Goal: Use online tool/utility: Use online tool/utility

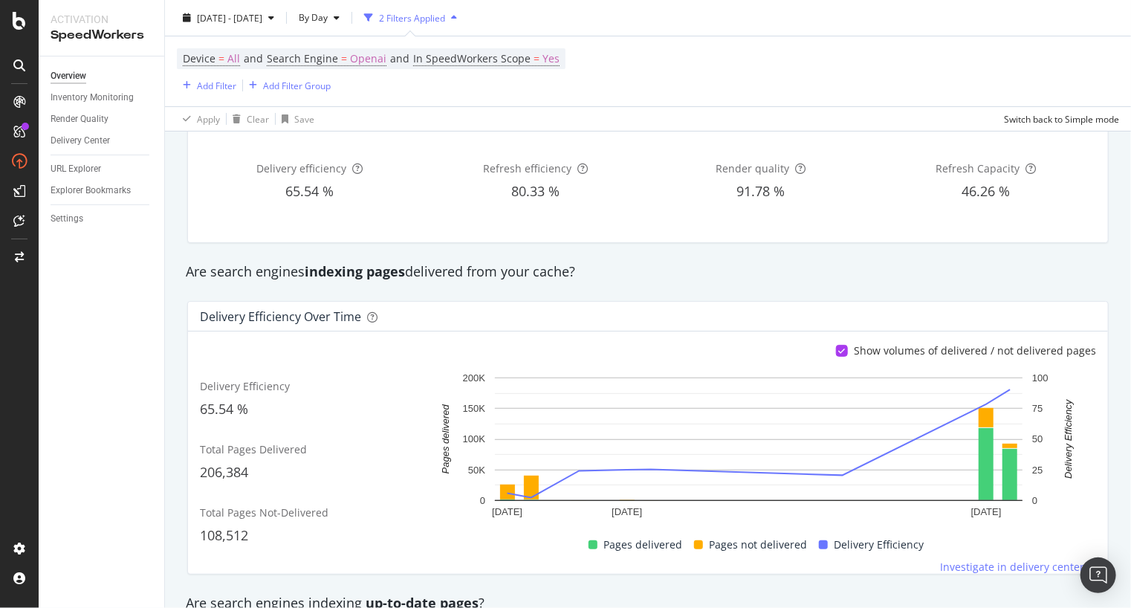
scroll to position [98, 0]
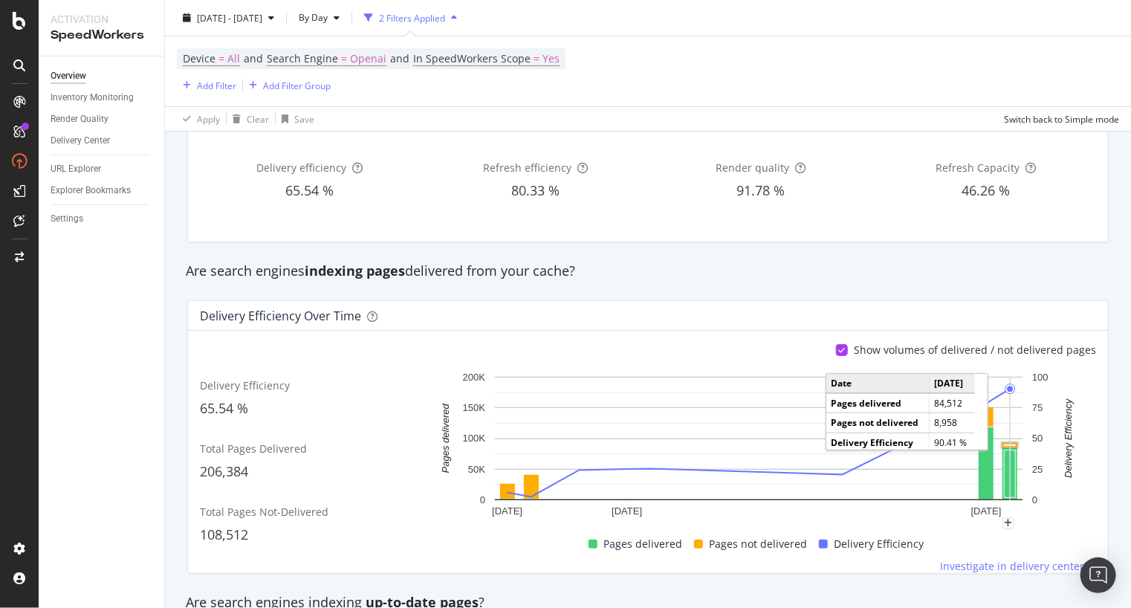
click at [1005, 443] on rect "A chart." at bounding box center [1009, 445] width 15 height 4
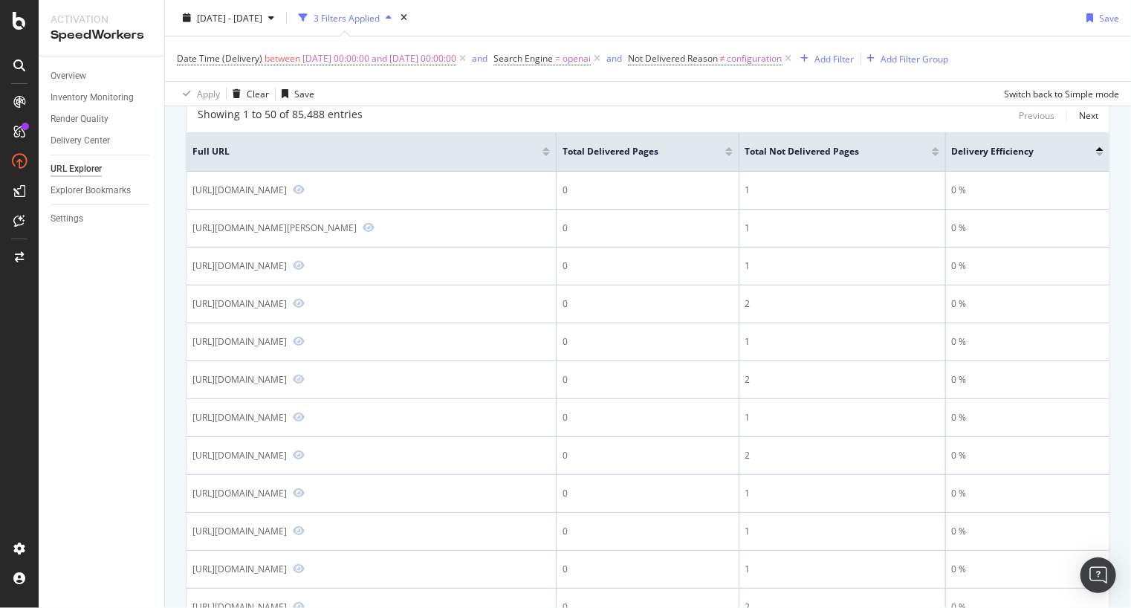
scroll to position [103, 0]
click at [939, 151] on div at bounding box center [935, 151] width 7 height 4
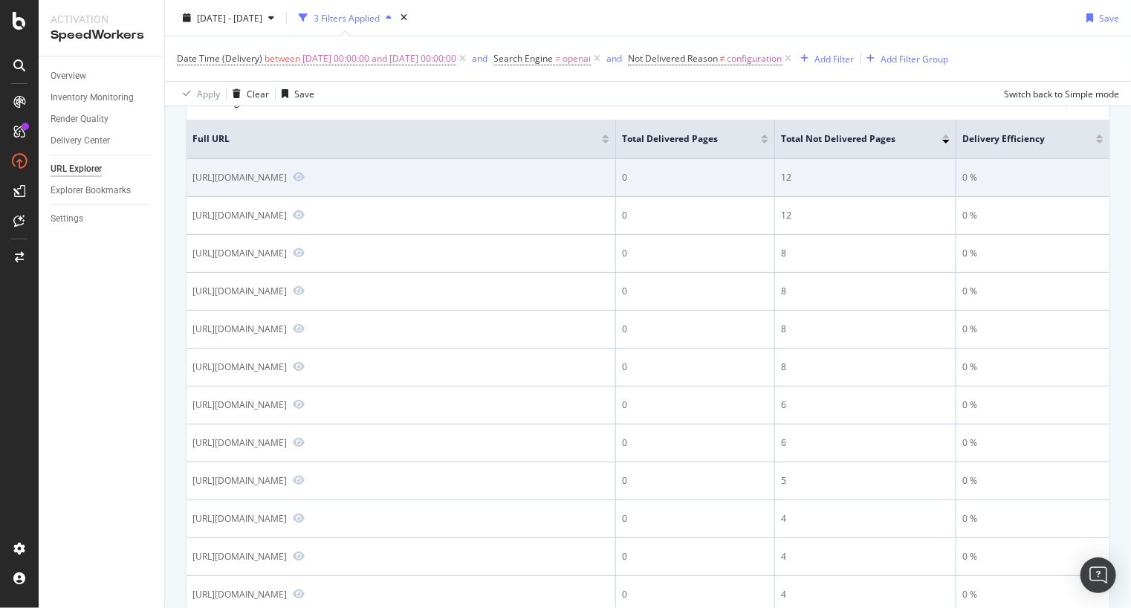
scroll to position [131, 0]
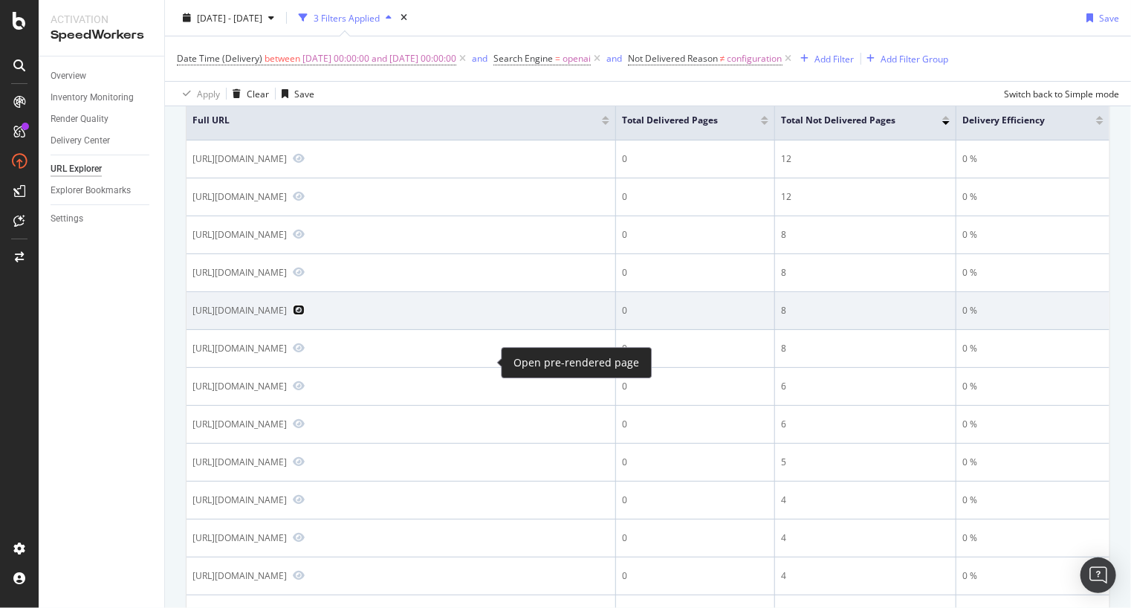
click at [305, 315] on icon "Preview https://us.rs-online.com/product/bud-industries/ipv-1116/70368864/" at bounding box center [299, 310] width 12 height 10
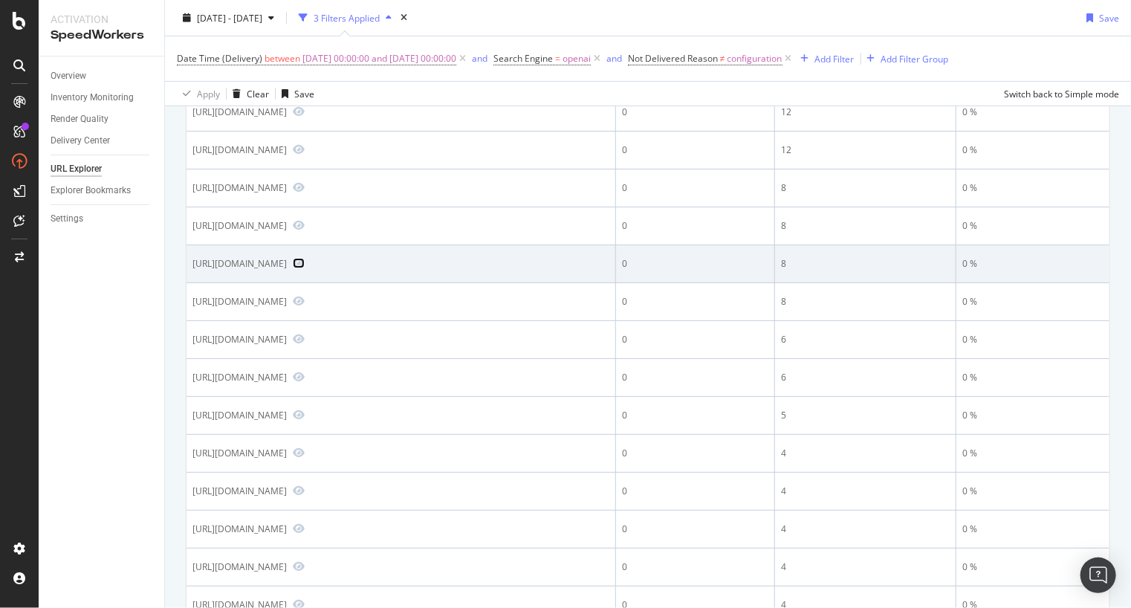
scroll to position [177, 0]
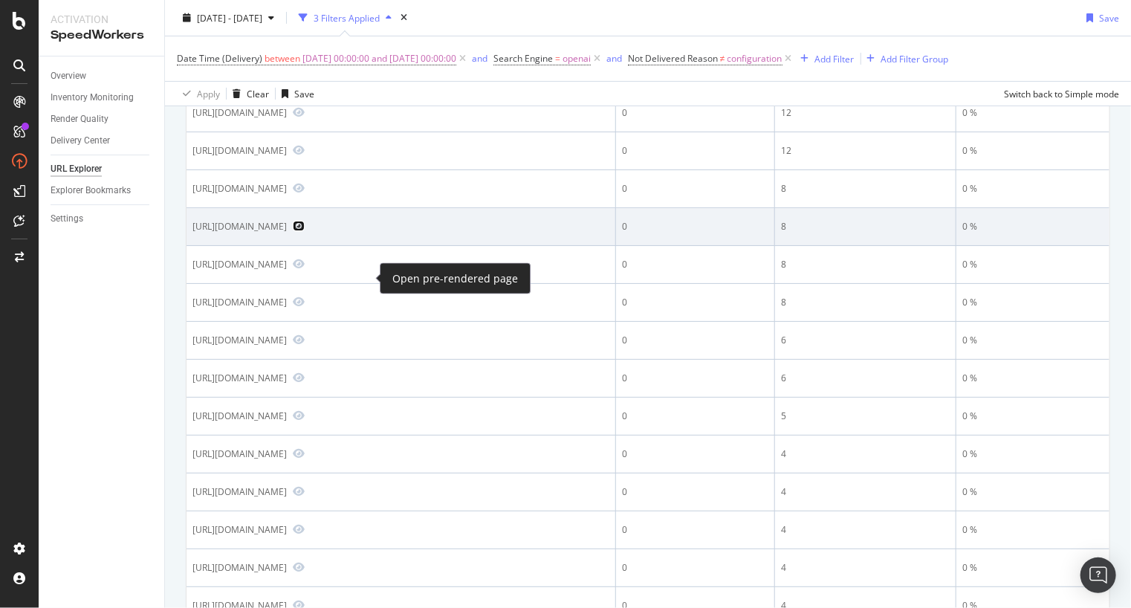
click at [305, 231] on icon "Preview https://us.rs-online.com/product/mean-well/se-1000-24/70069584/?srsltid…" at bounding box center [299, 226] width 12 height 10
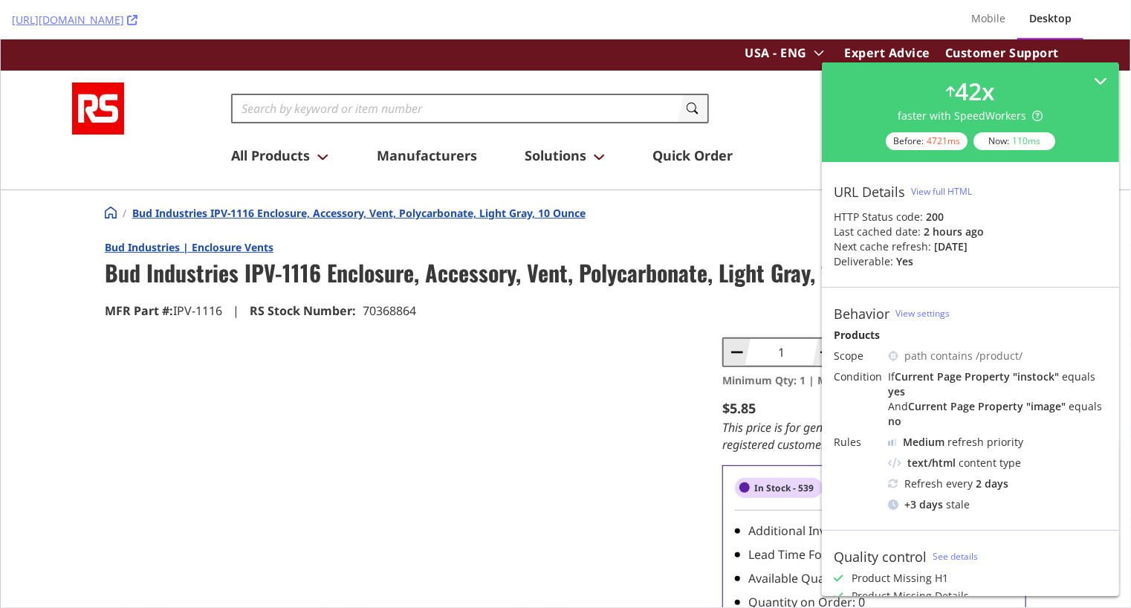
scroll to position [80, 0]
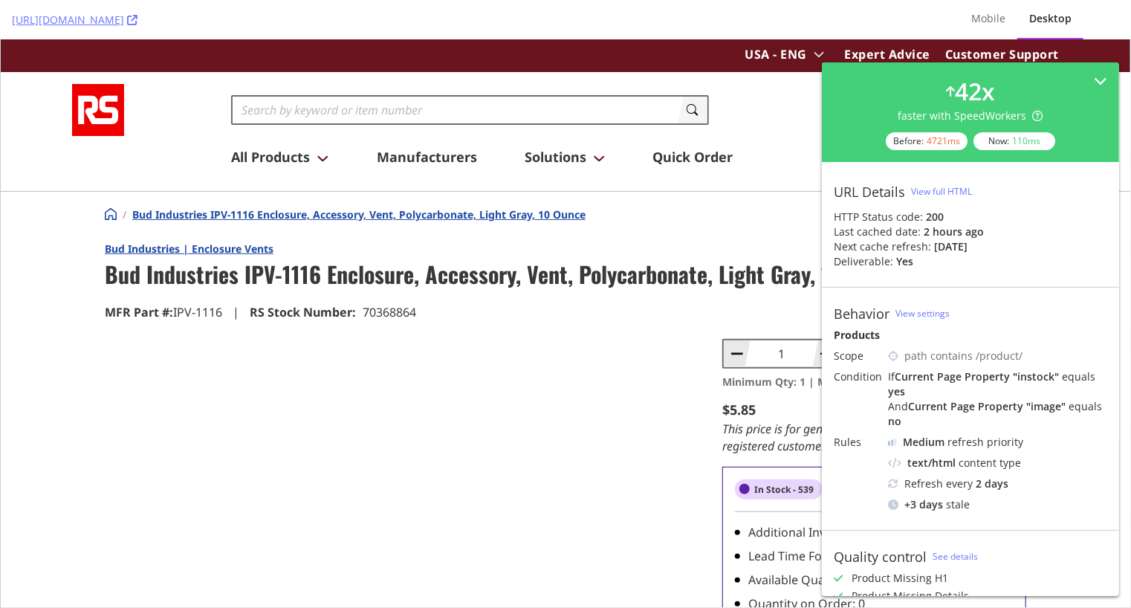
click at [390, 405] on div at bounding box center [405, 487] width 600 height 298
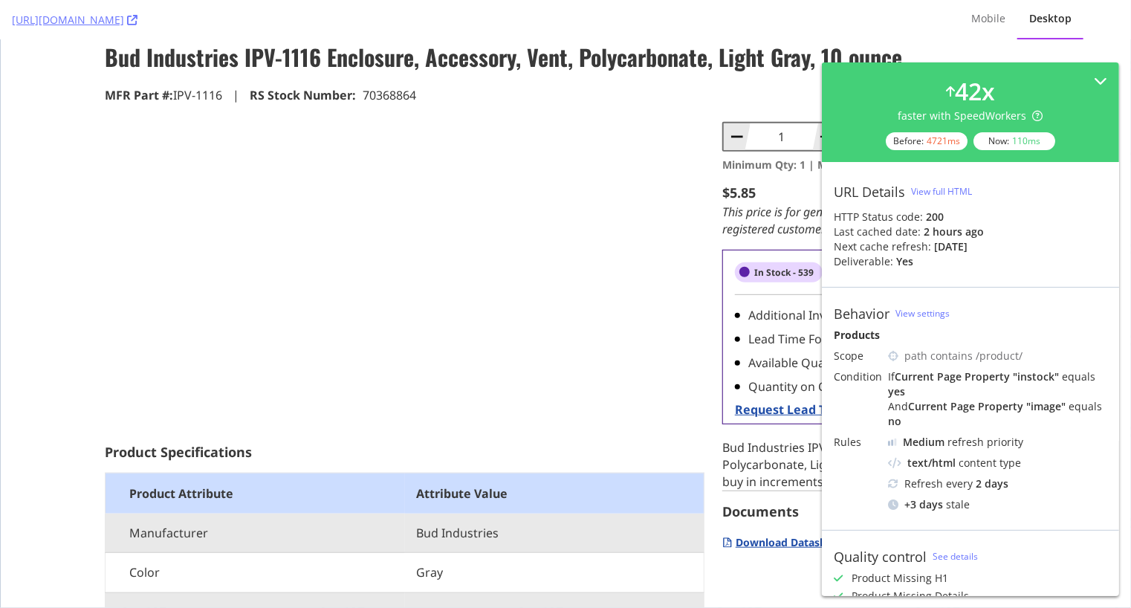
scroll to position [297, 0]
click at [110, 19] on link "[URL][DOMAIN_NAME]" at bounding box center [75, 20] width 126 height 15
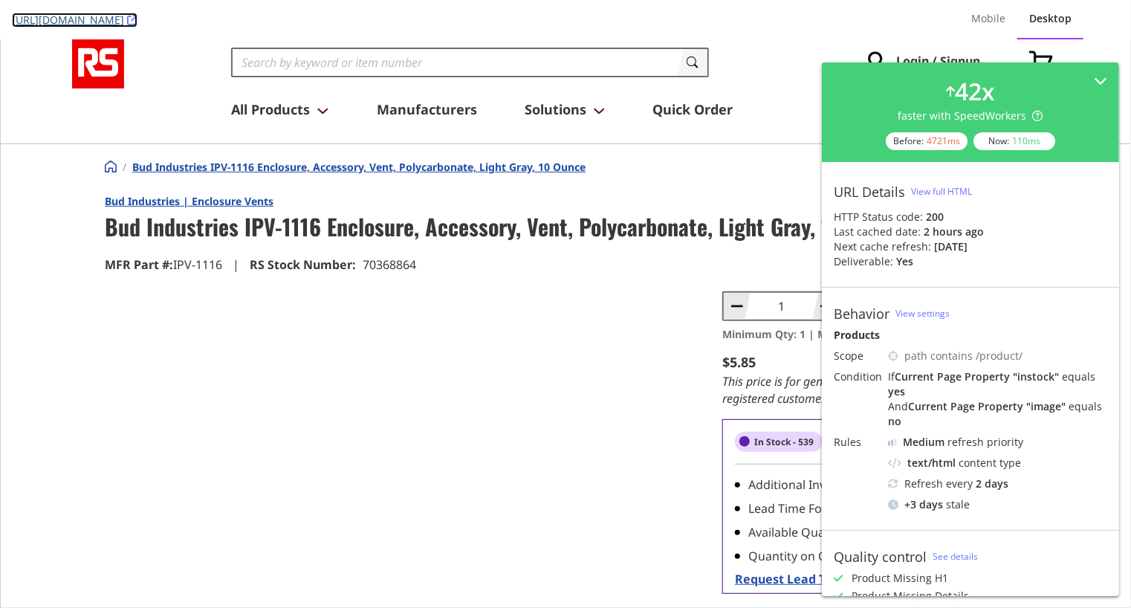
scroll to position [42, 0]
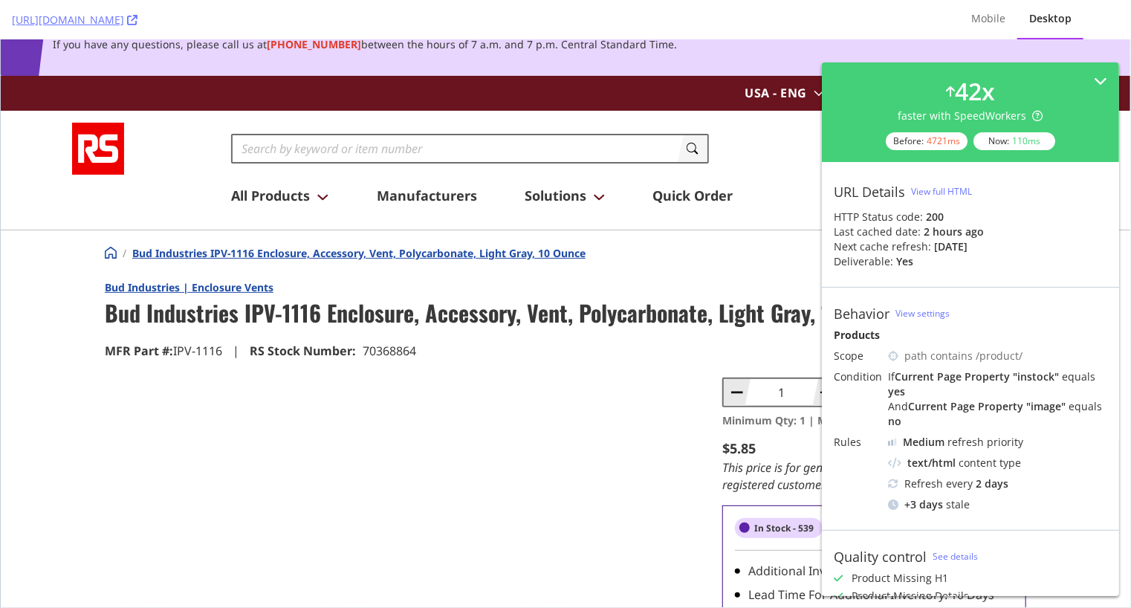
click at [392, 453] on div at bounding box center [405, 526] width 600 height 298
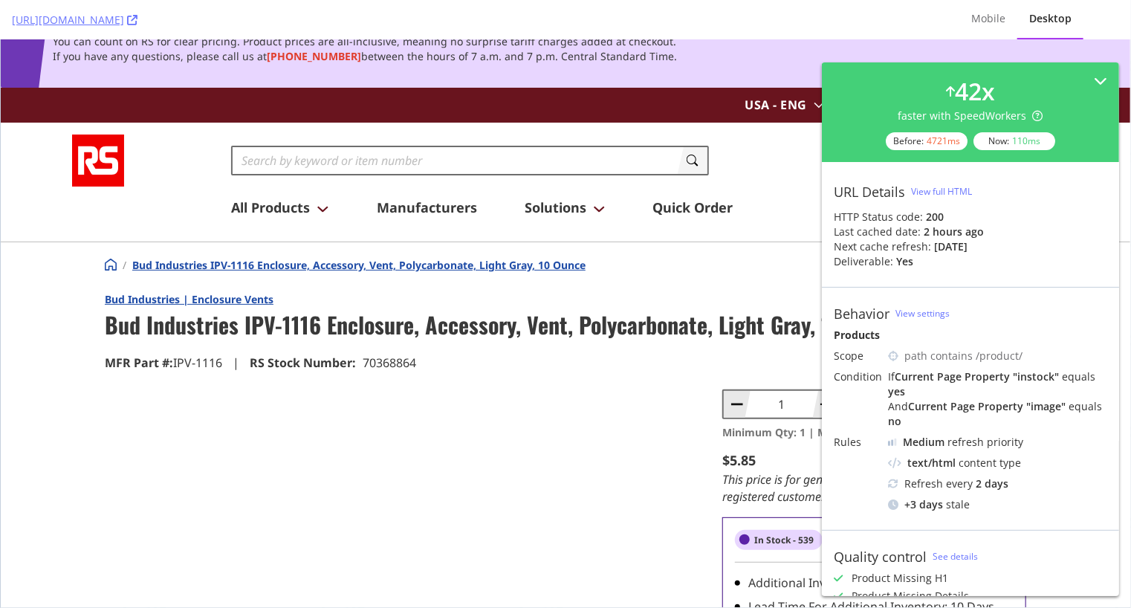
scroll to position [24, 0]
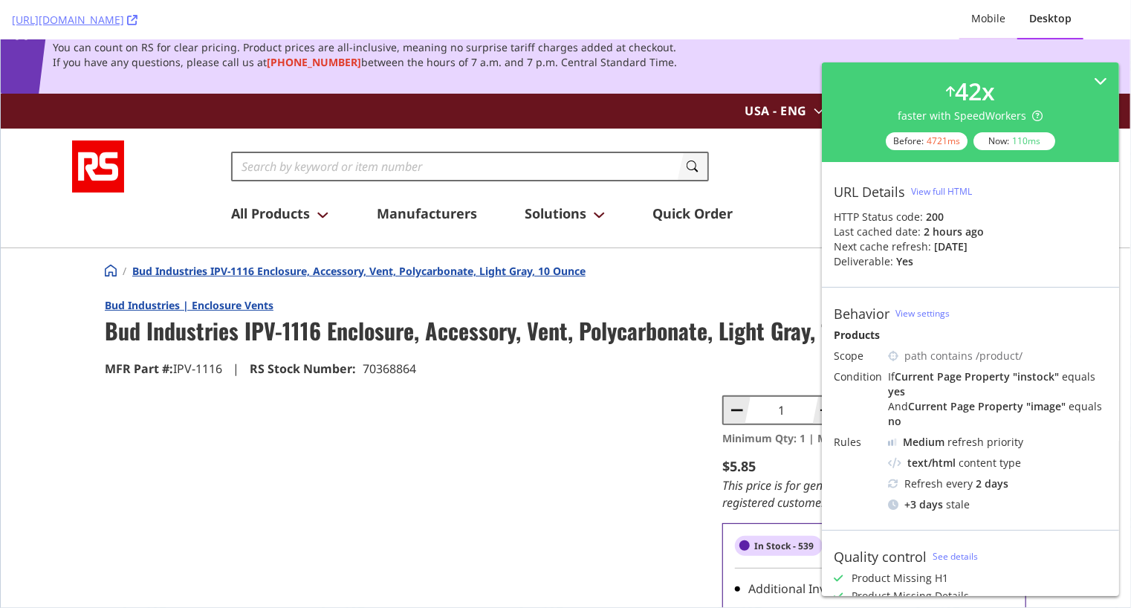
click at [986, 12] on div "Mobile" at bounding box center [988, 18] width 34 height 15
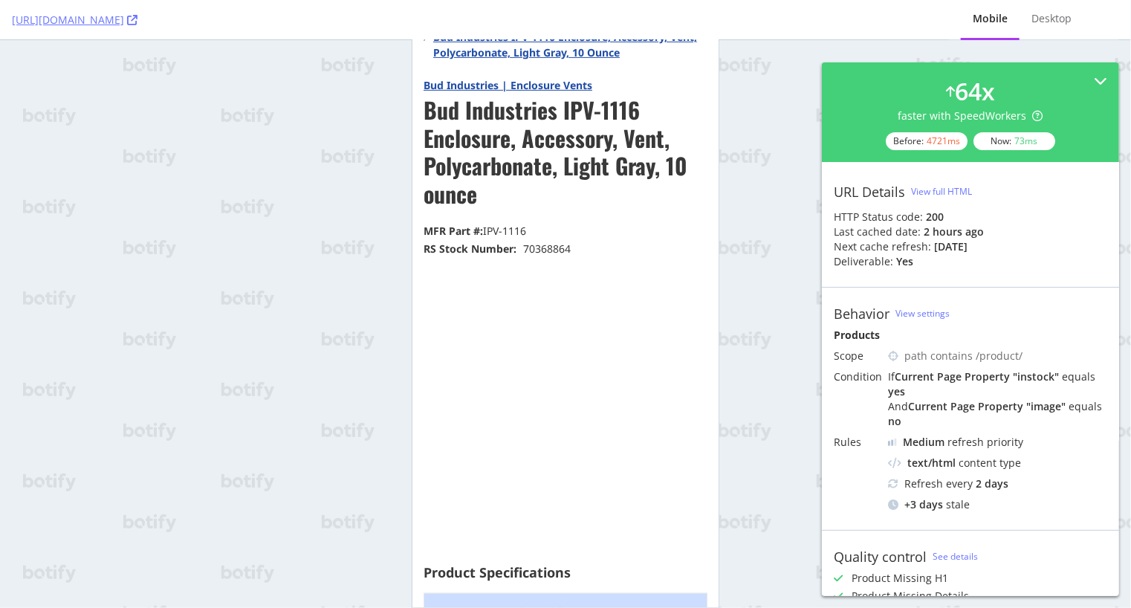
scroll to position [336, 0]
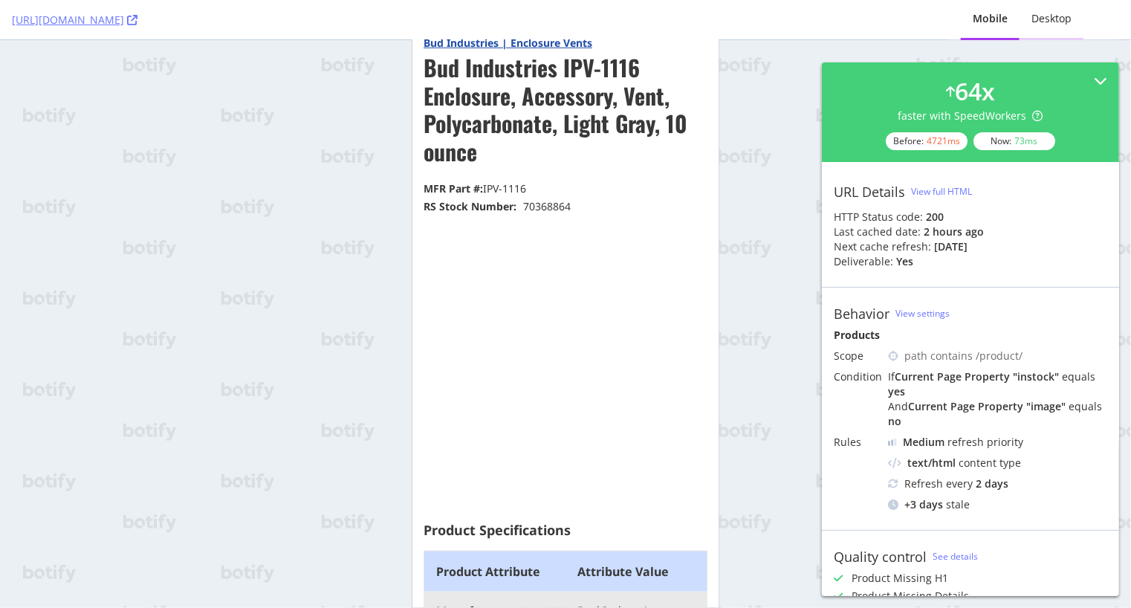
click at [1047, 30] on div "Desktop" at bounding box center [1051, 19] width 64 height 41
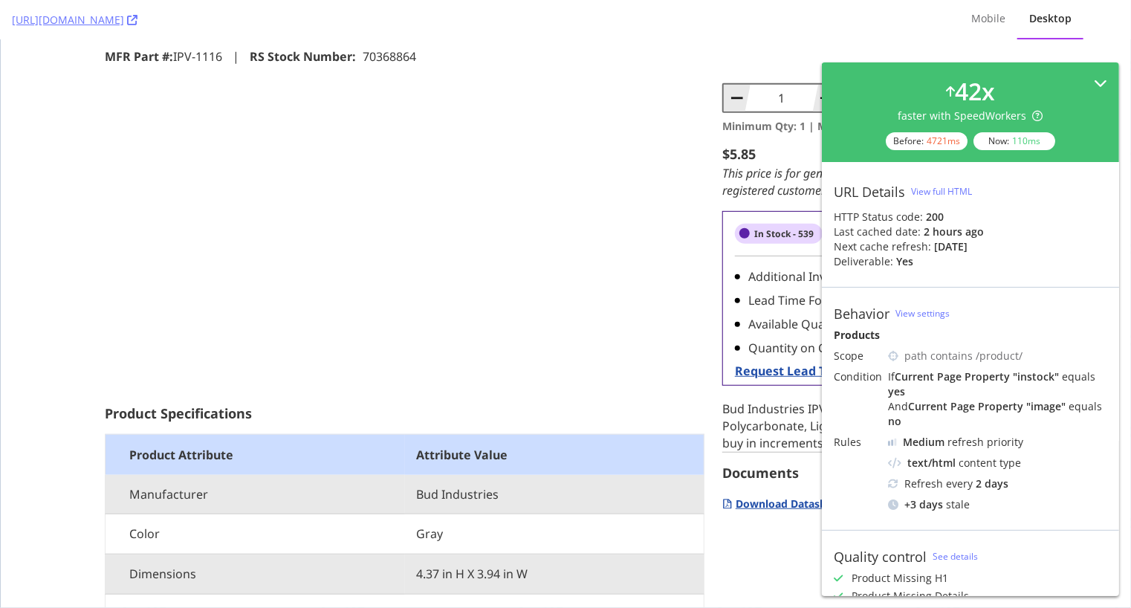
scroll to position [0, 0]
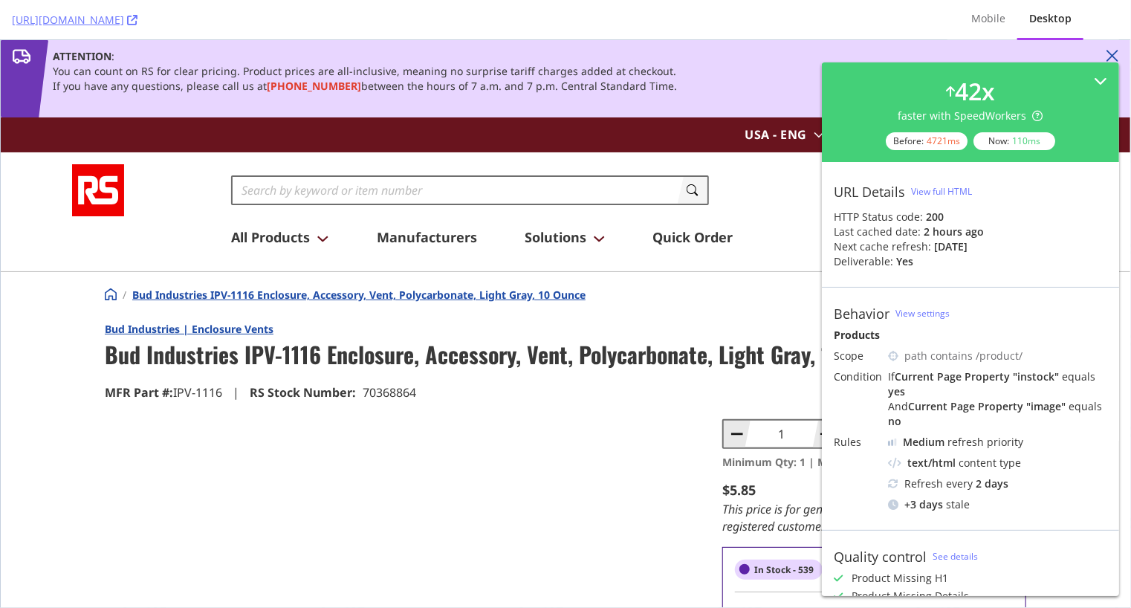
click at [1034, 239] on div "Next cache refresh: in 7 days" at bounding box center [970, 246] width 273 height 15
click at [141, 253] on div "Toggle Nav Search Search Search My Bag Login / Signup Change Login Register App…" at bounding box center [565, 211] width 1070 height 119
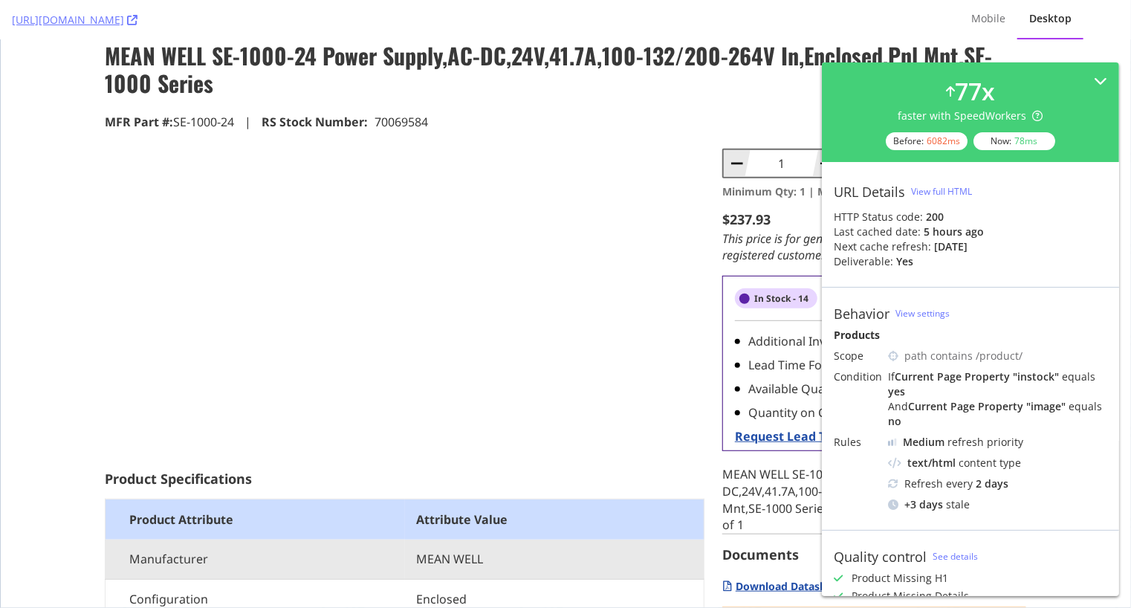
scroll to position [305, 0]
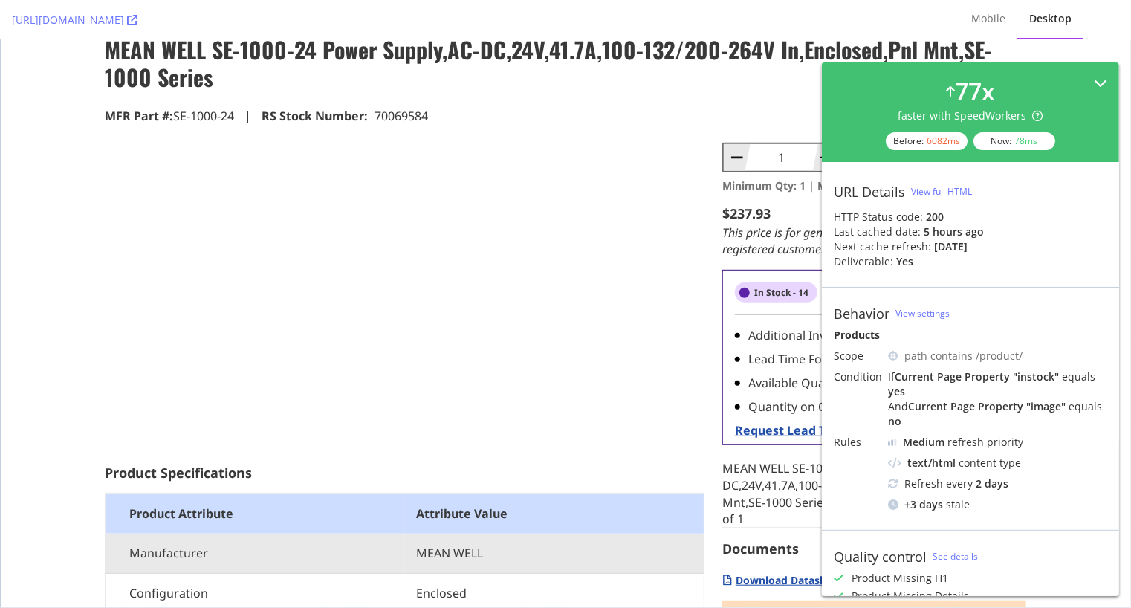
click at [1087, 146] on div "77 x faster with SpeedWorkers Before: 6082 ms Now: 78 ms" at bounding box center [970, 112] width 273 height 76
